Goal: Information Seeking & Learning: Understand process/instructions

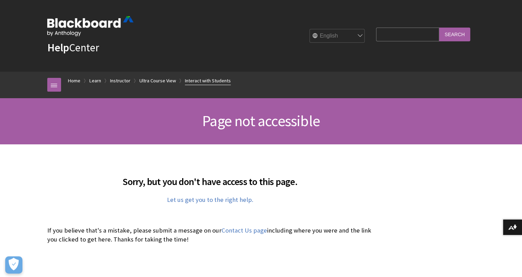
click at [207, 81] on link "Interact with Students" at bounding box center [208, 81] width 46 height 9
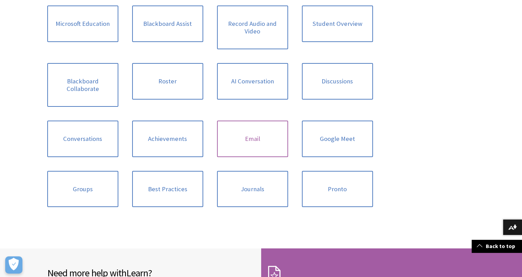
scroll to position [276, 0]
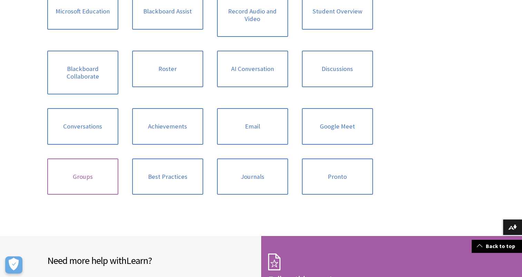
click at [86, 170] on link "Groups" at bounding box center [82, 177] width 71 height 37
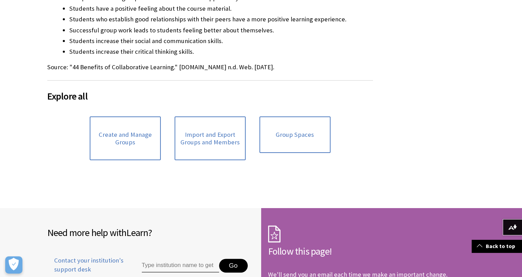
scroll to position [345, 0]
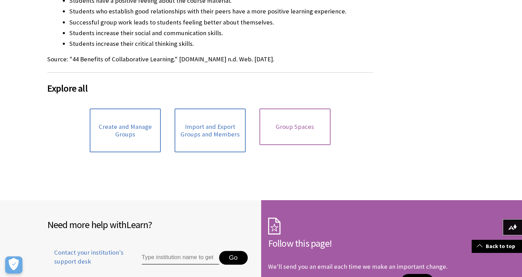
click at [308, 122] on link "Group Spaces" at bounding box center [294, 127] width 71 height 37
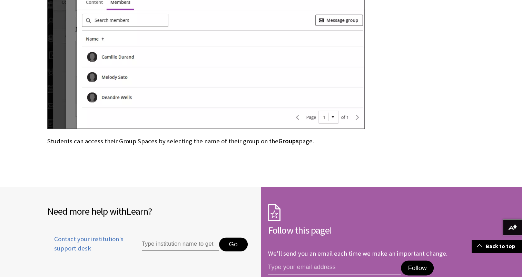
scroll to position [966, 0]
